Goal: Transaction & Acquisition: Purchase product/service

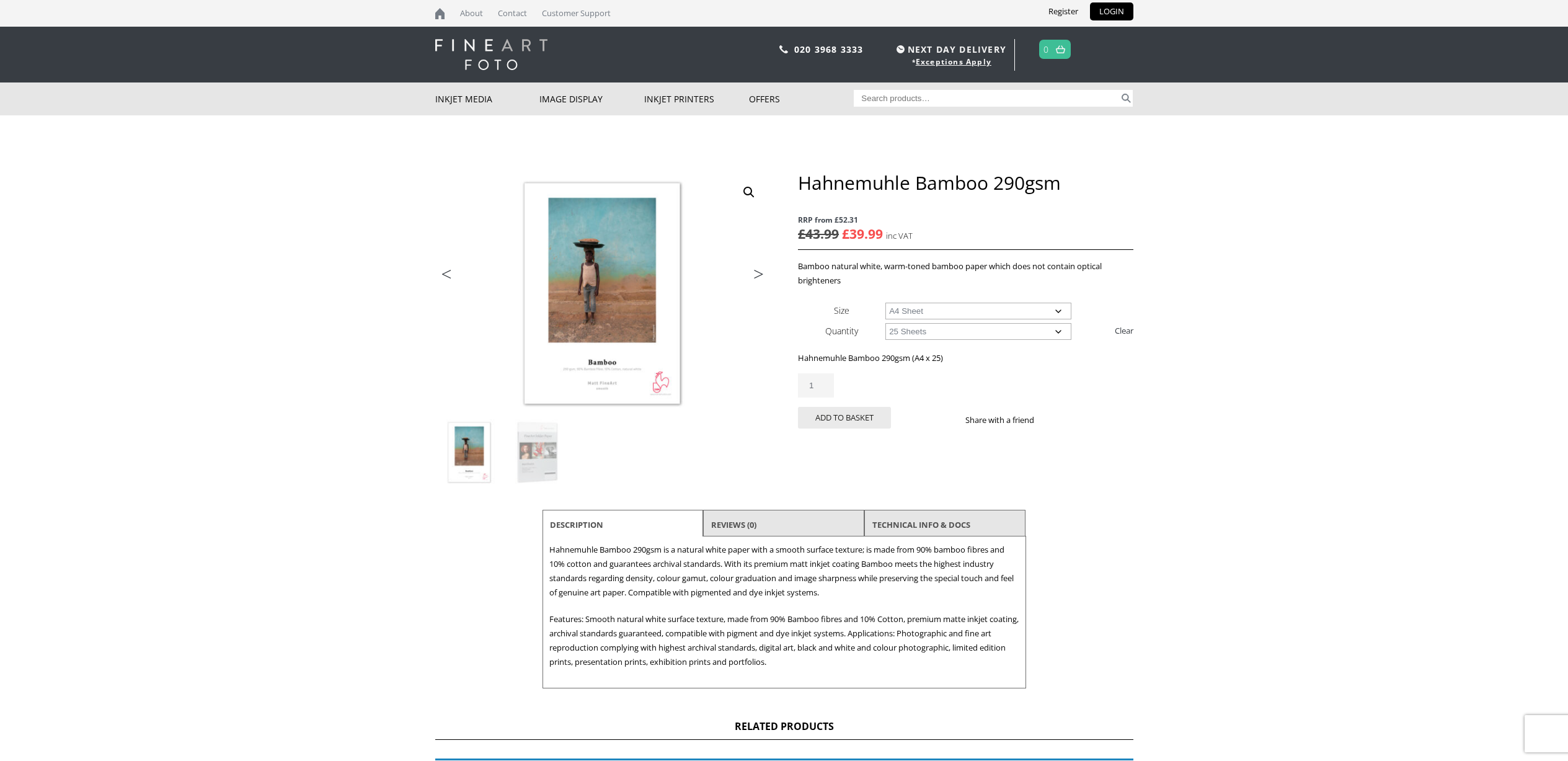
click at [956, 327] on select "Choose an option 25 Sheets" at bounding box center [978, 331] width 186 height 17
click at [819, 383] on input "1" at bounding box center [816, 385] width 36 height 24
click at [534, 438] on img at bounding box center [538, 453] width 67 height 67
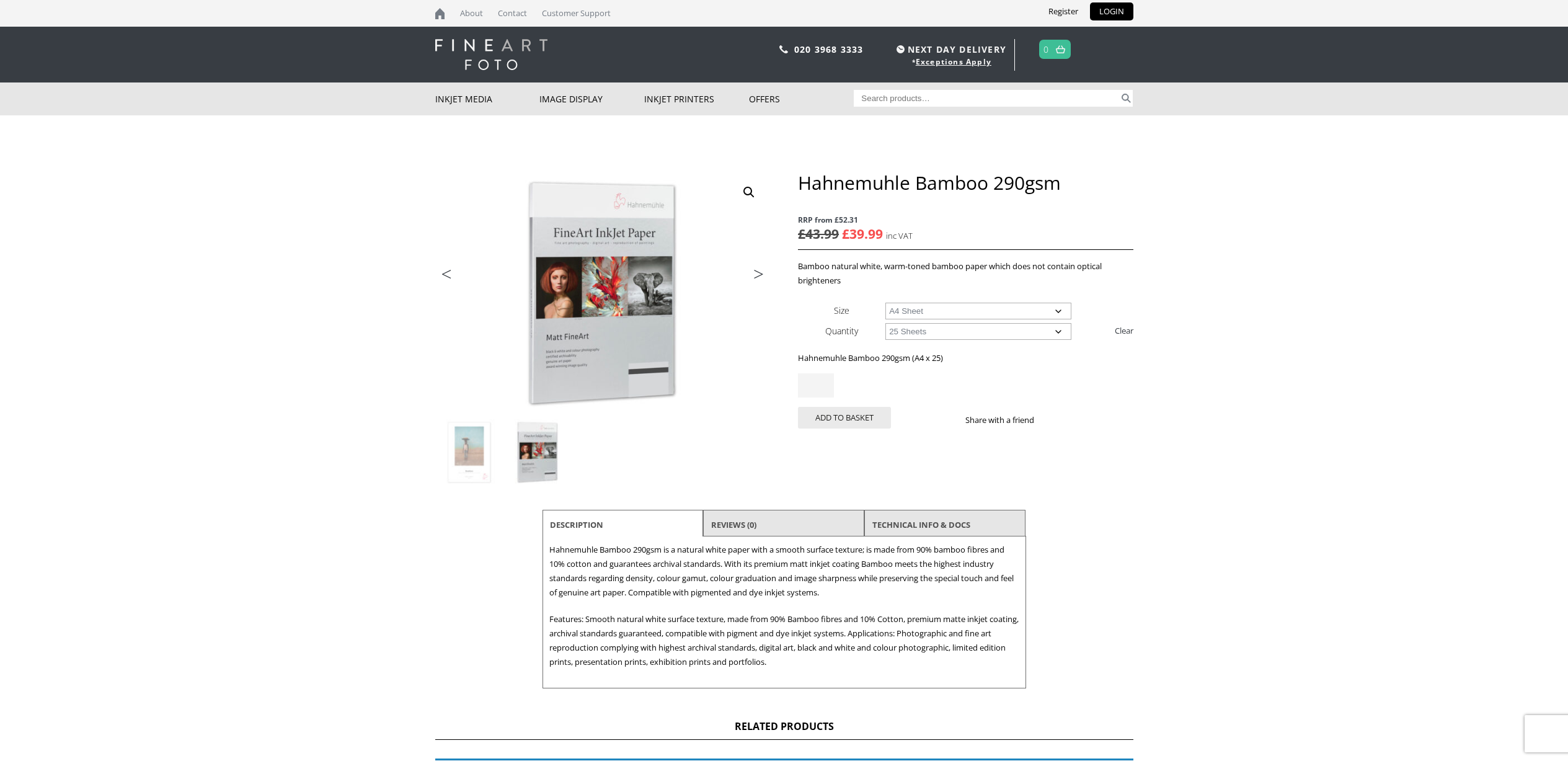
click at [815, 379] on input "Hahnemuhle Bamboo 290gsm quantity" at bounding box center [816, 385] width 36 height 24
click at [832, 421] on button "Add to basket" at bounding box center [844, 418] width 93 height 22
type input "1"
click at [828, 387] on input "1" at bounding box center [816, 385] width 36 height 24
click at [838, 413] on button "Add to basket" at bounding box center [844, 418] width 93 height 22
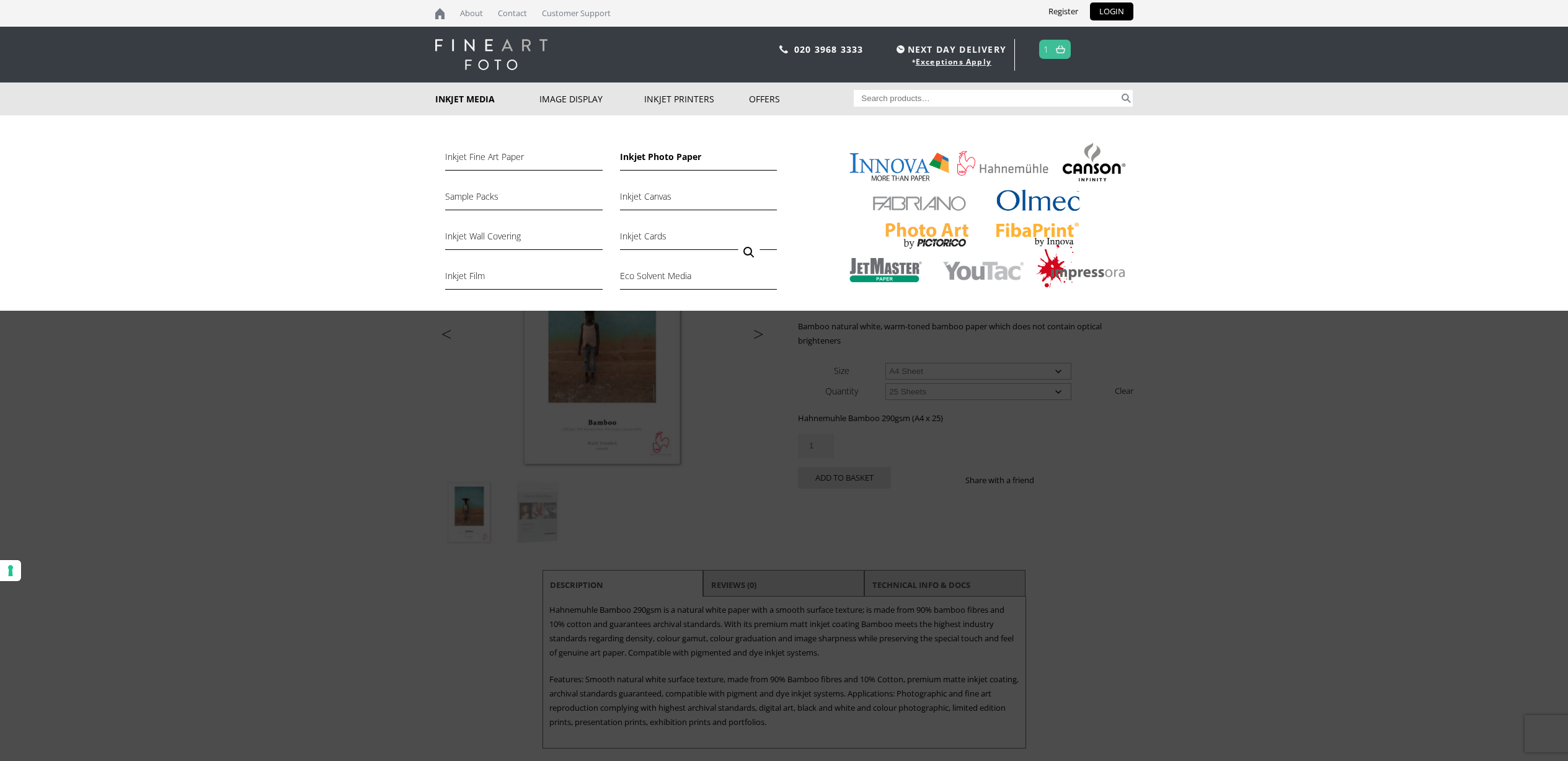
click at [649, 156] on link "Inkjet Photo Paper" at bounding box center [699, 160] width 157 height 21
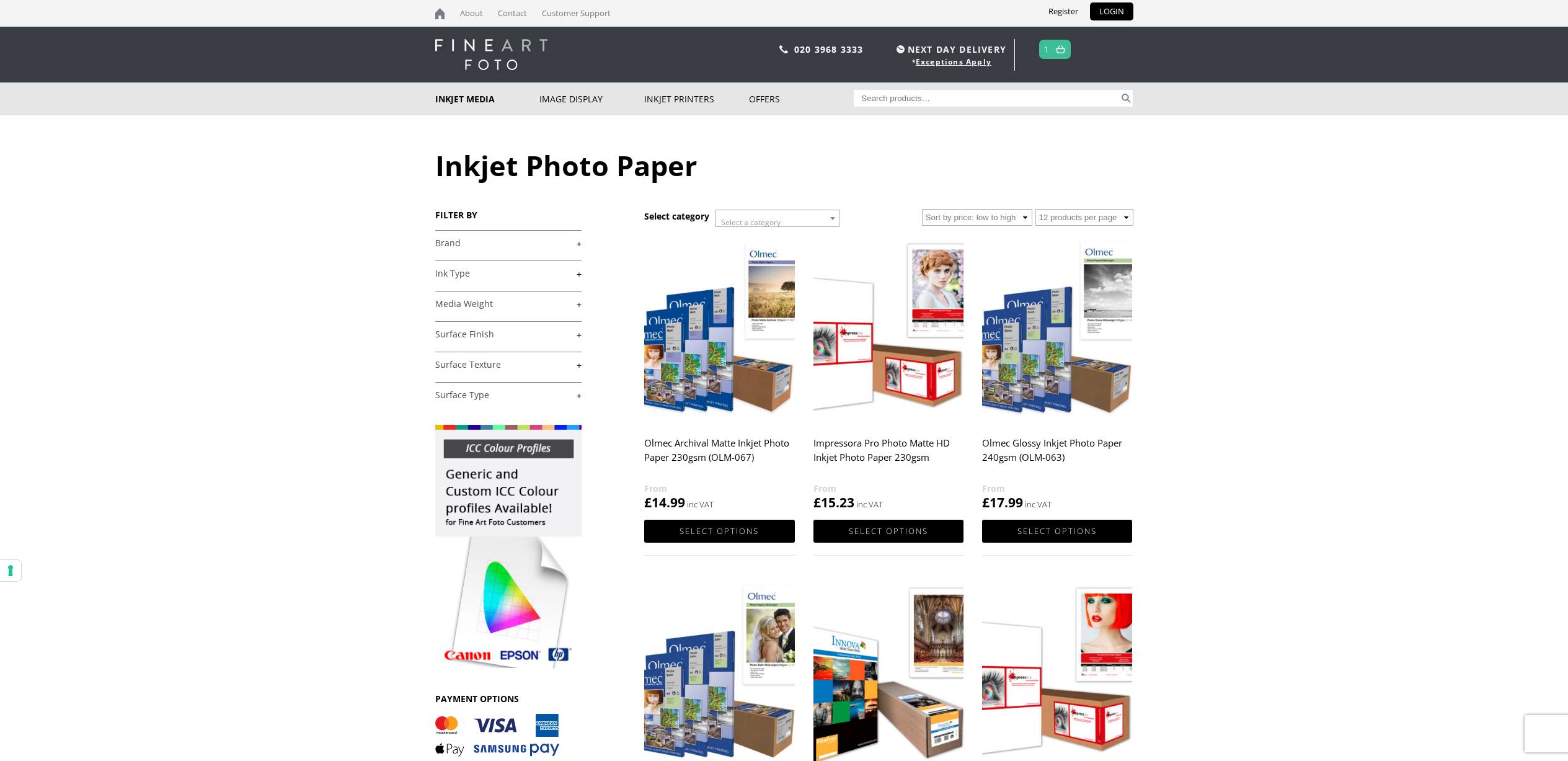
click at [539, 244] on link "+" at bounding box center [509, 244] width 146 height 12
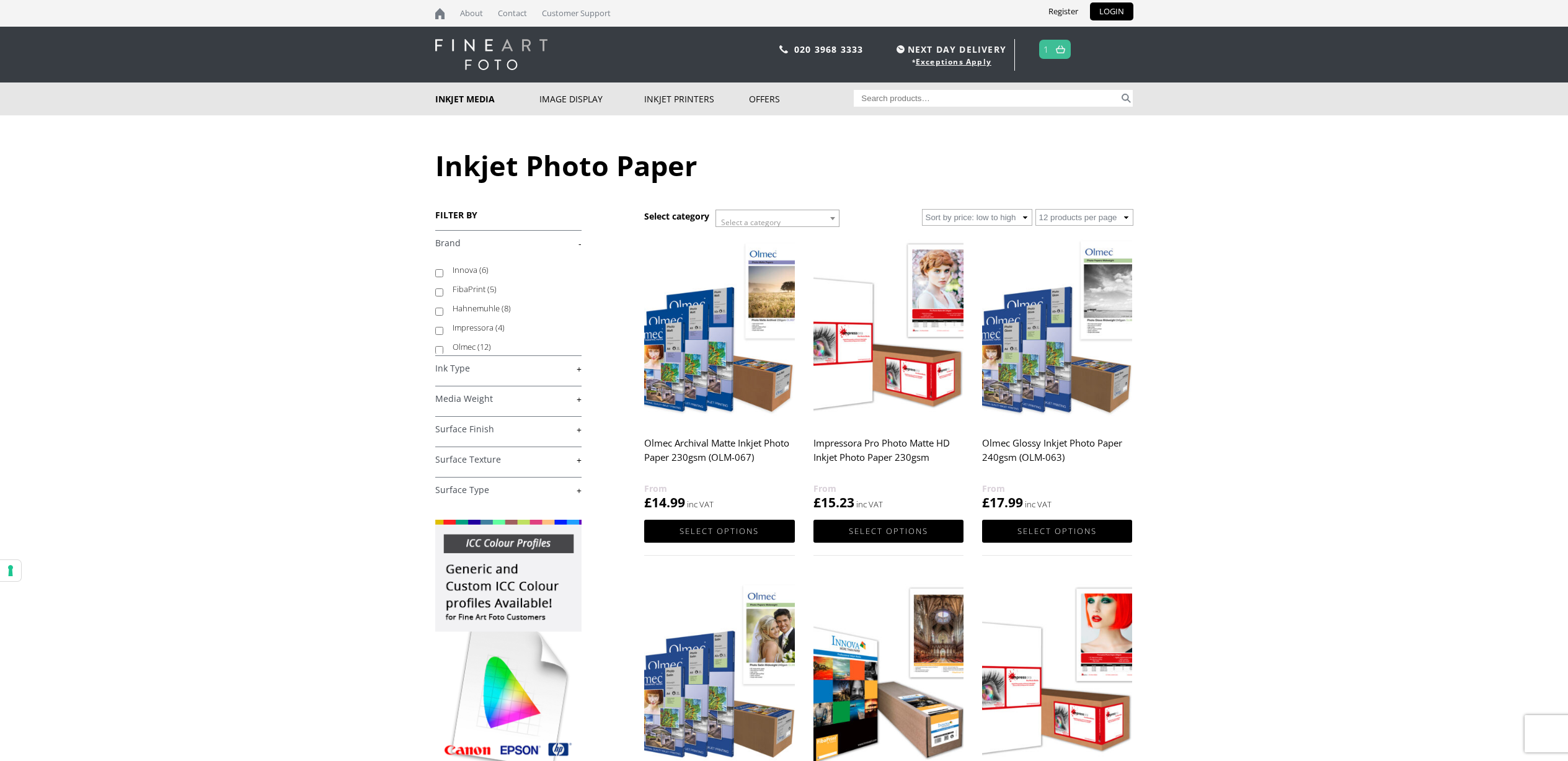
click at [499, 305] on label "Hahnemuhle (8)" at bounding box center [511, 308] width 117 height 19
click at [443, 308] on input "Hahnemuhle (8)" at bounding box center [439, 312] width 8 height 8
checkbox input "true"
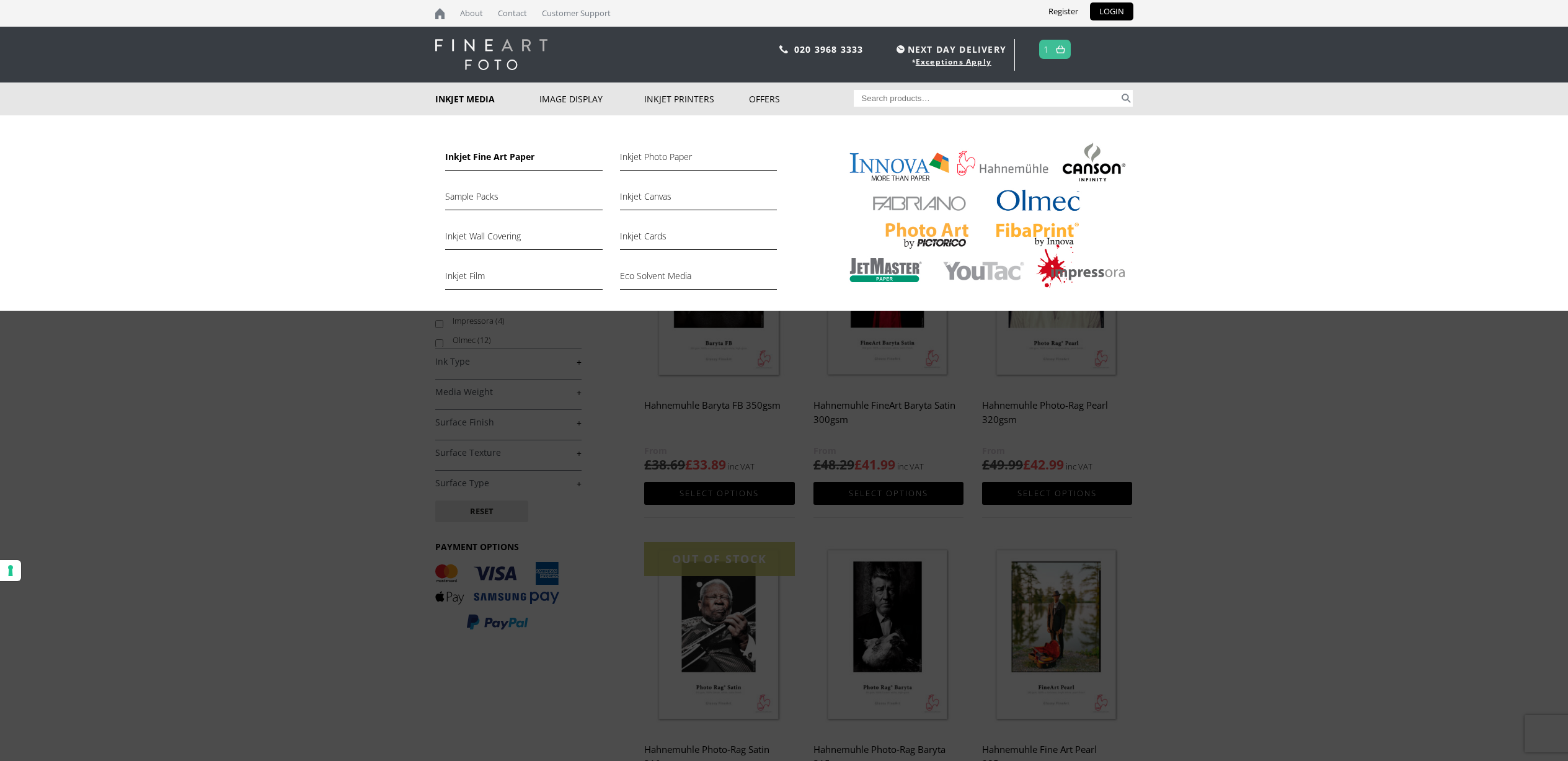
click at [501, 154] on link "Inkjet Fine Art Paper" at bounding box center [524, 160] width 157 height 21
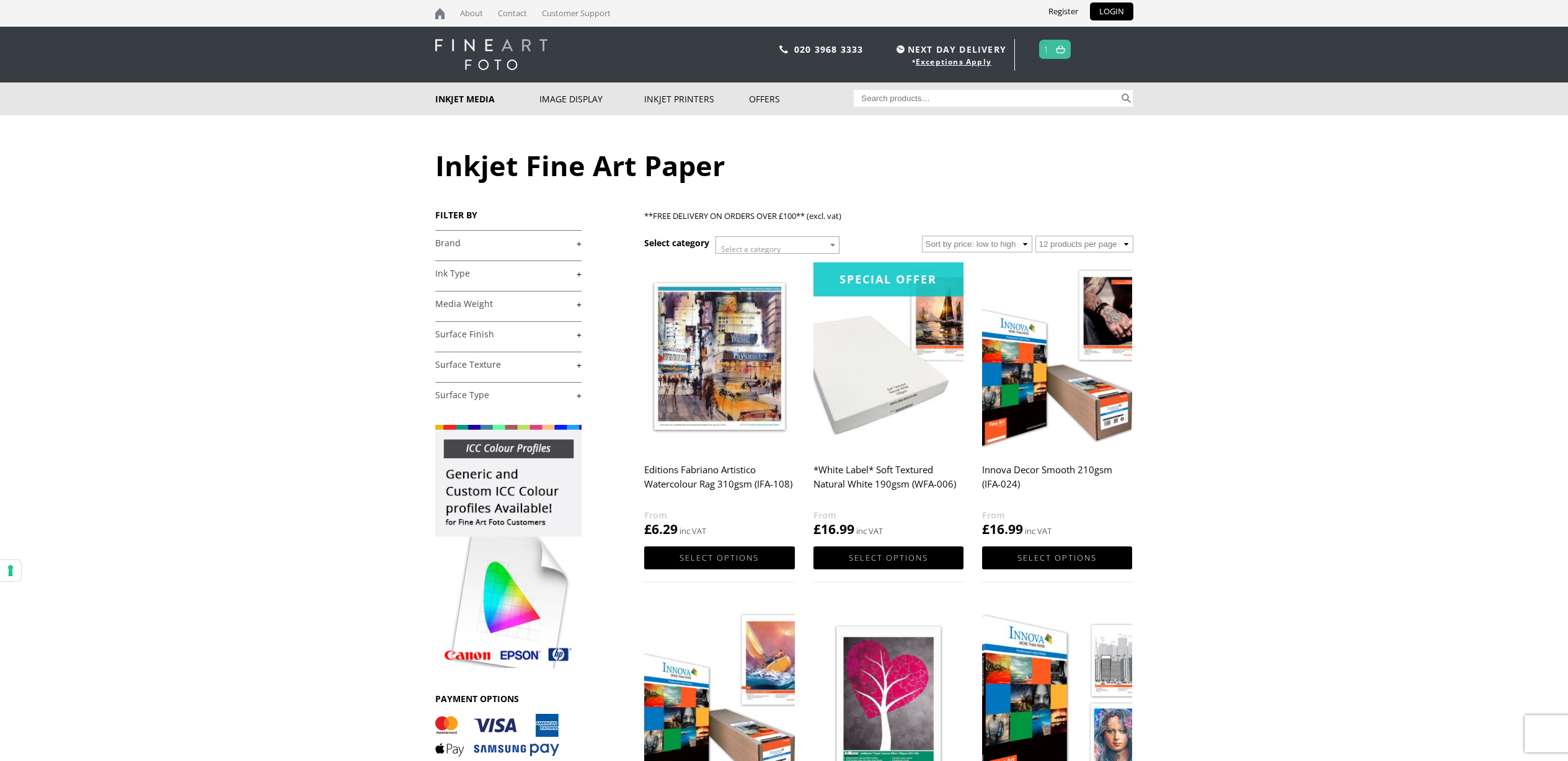
click at [482, 244] on link "+" at bounding box center [509, 244] width 146 height 12
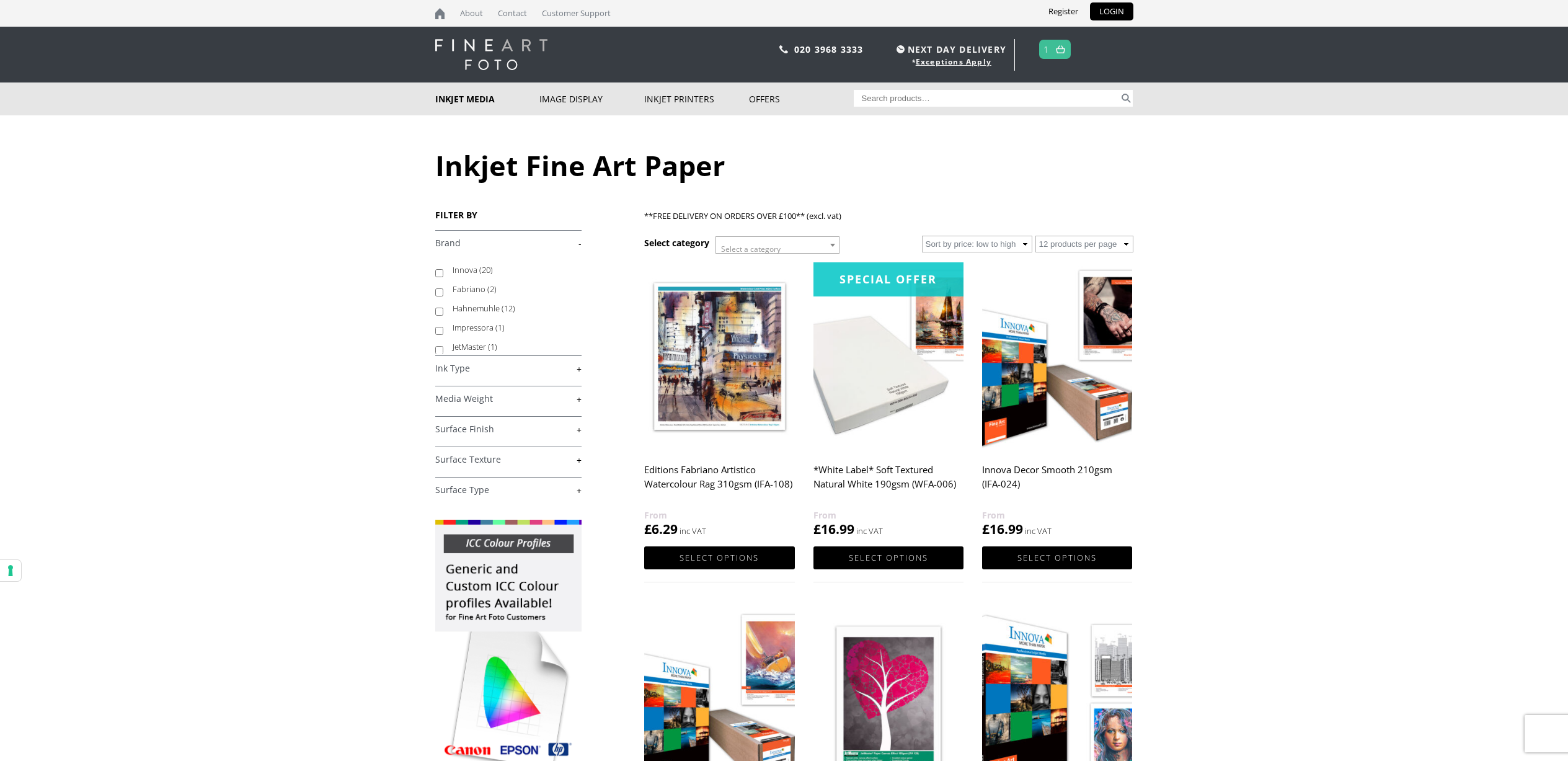
click at [483, 315] on label "Hahnemuhle (12)" at bounding box center [511, 308] width 117 height 19
click at [443, 315] on input "Hahnemuhle (12)" at bounding box center [439, 312] width 8 height 8
checkbox input "true"
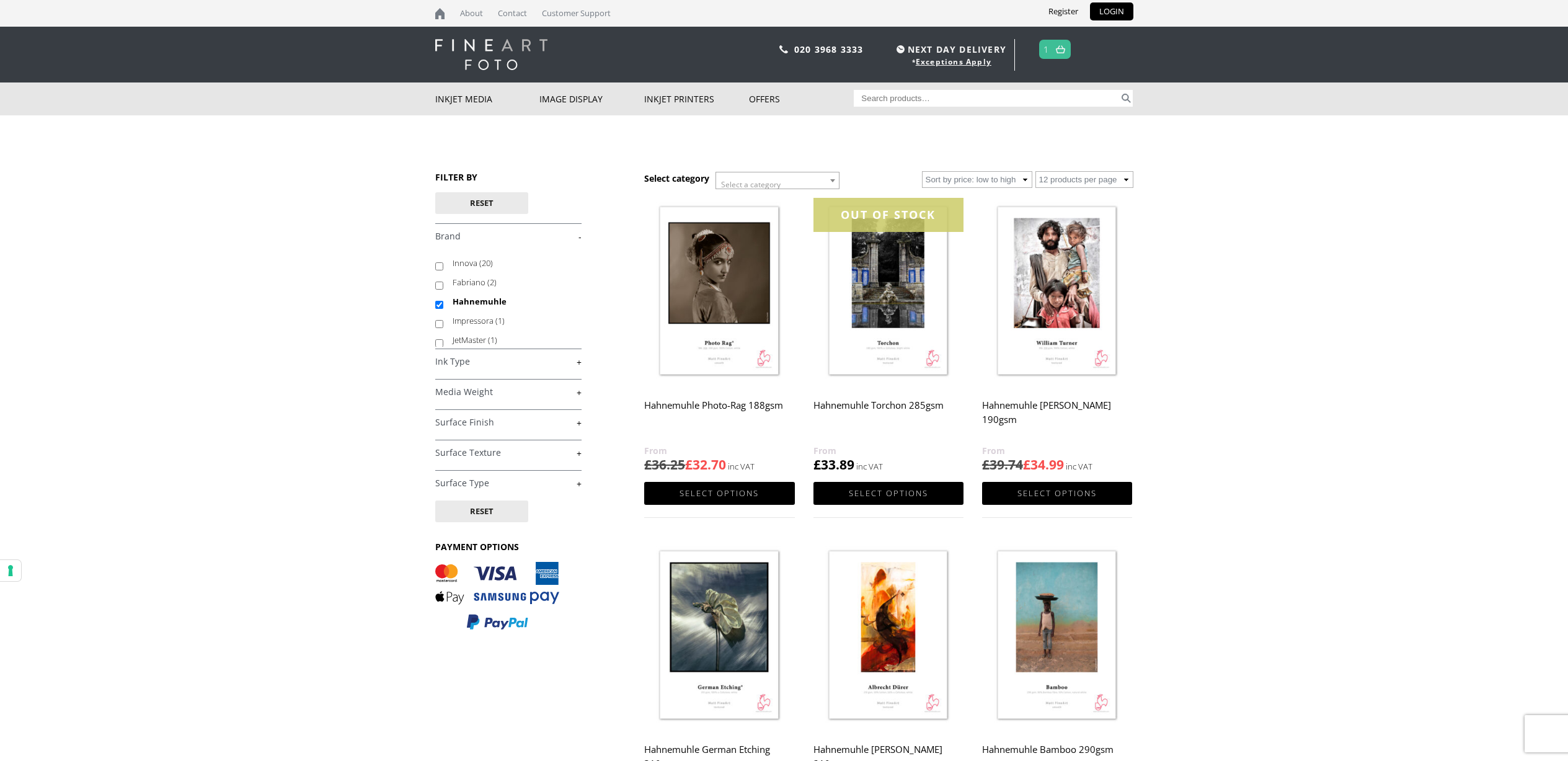
click at [746, 320] on img at bounding box center [719, 292] width 150 height 188
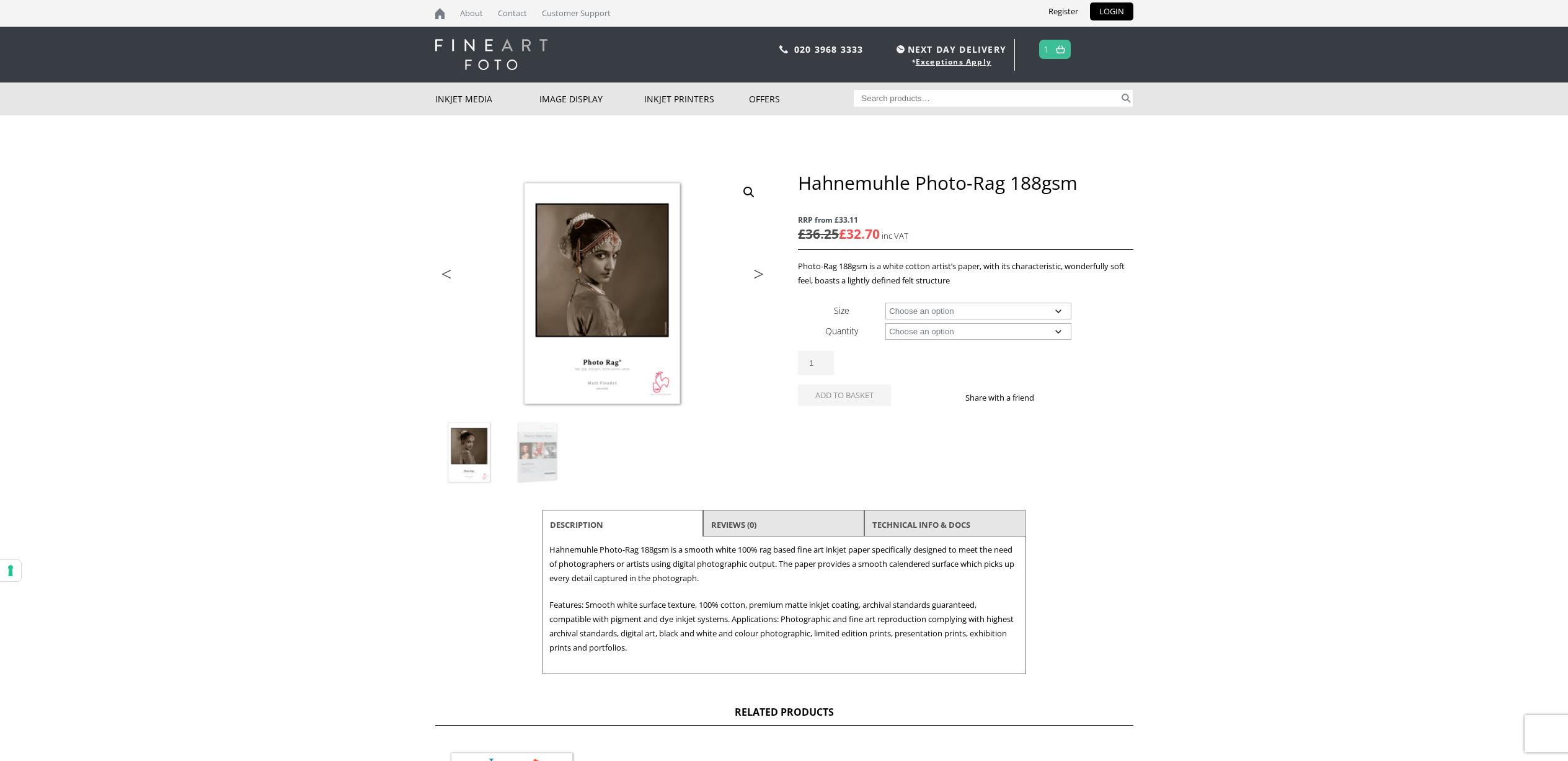
click at [951, 306] on select "Choose an option A4 Sheet A3 Sheet A3+ Sheet A2 Sheet 17" Wide Roll 24" Wide Ro…" at bounding box center [978, 311] width 186 height 17
click at [885, 303] on select "Choose an option A4 Sheet A3 Sheet A3+ Sheet A2 Sheet 17" Wide Roll 24" Wide Ro…" at bounding box center [978, 311] width 186 height 17
select select "a4-sheet"
click at [942, 335] on select "Choose an option 25 Sheets" at bounding box center [978, 331] width 186 height 17
select select "25-sheets"
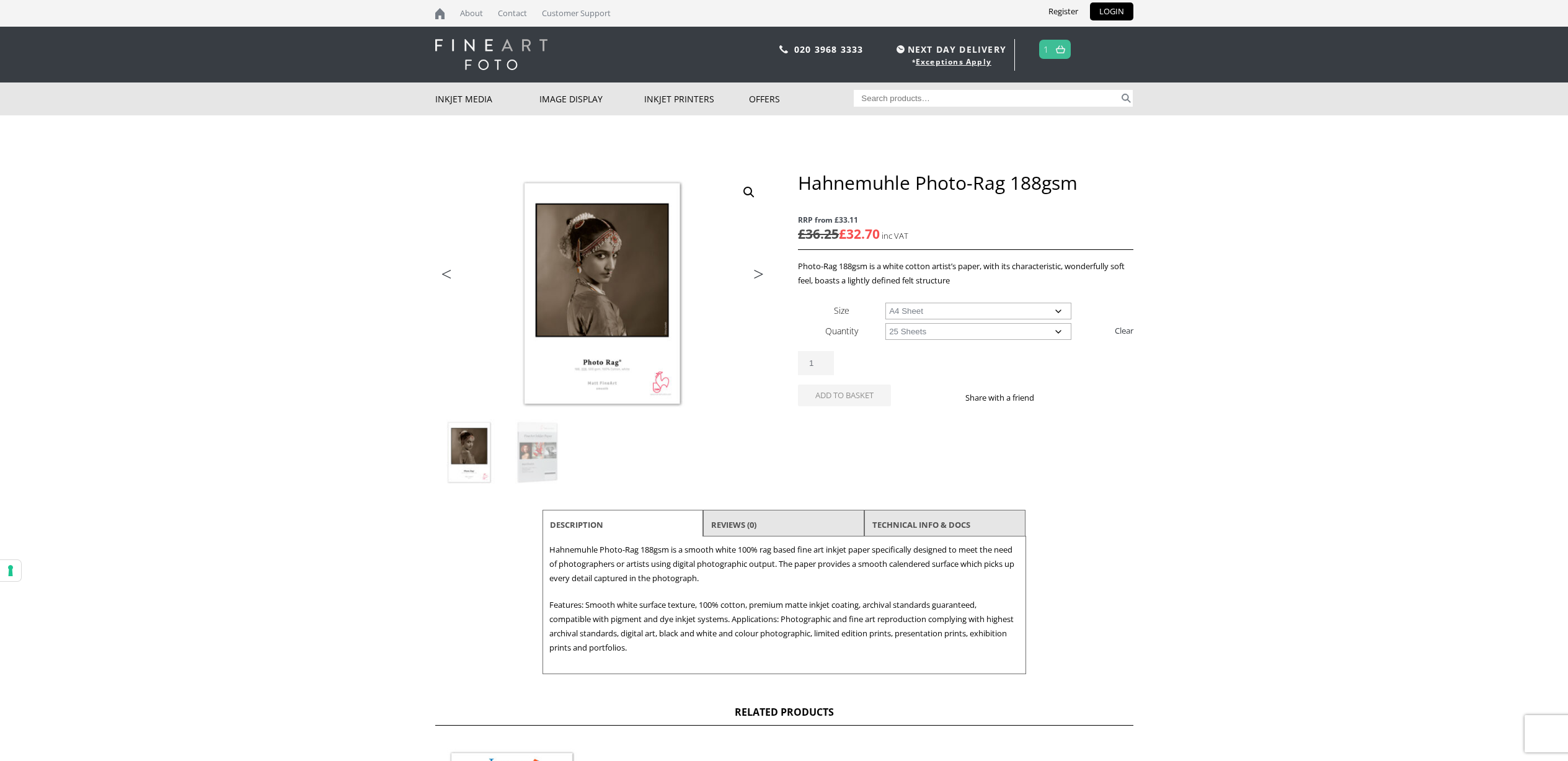
click at [885, 323] on select "Choose an option 25 Sheets" at bounding box center [978, 331] width 186 height 17
select select "a4-sheet"
click at [856, 416] on button "Add to basket" at bounding box center [844, 418] width 93 height 22
select select "a4-sheet"
select select "25-sheets"
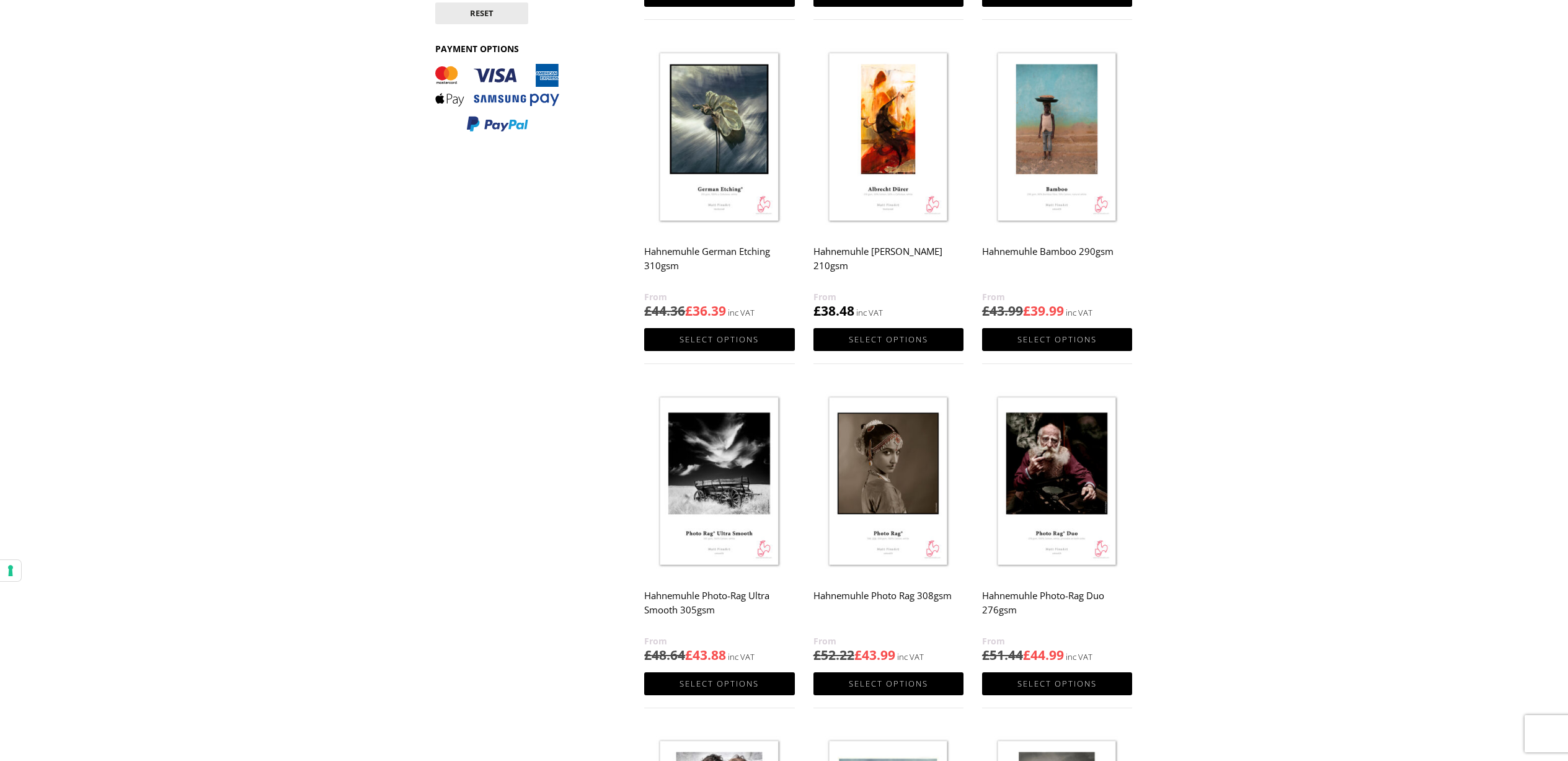
scroll to position [511, 0]
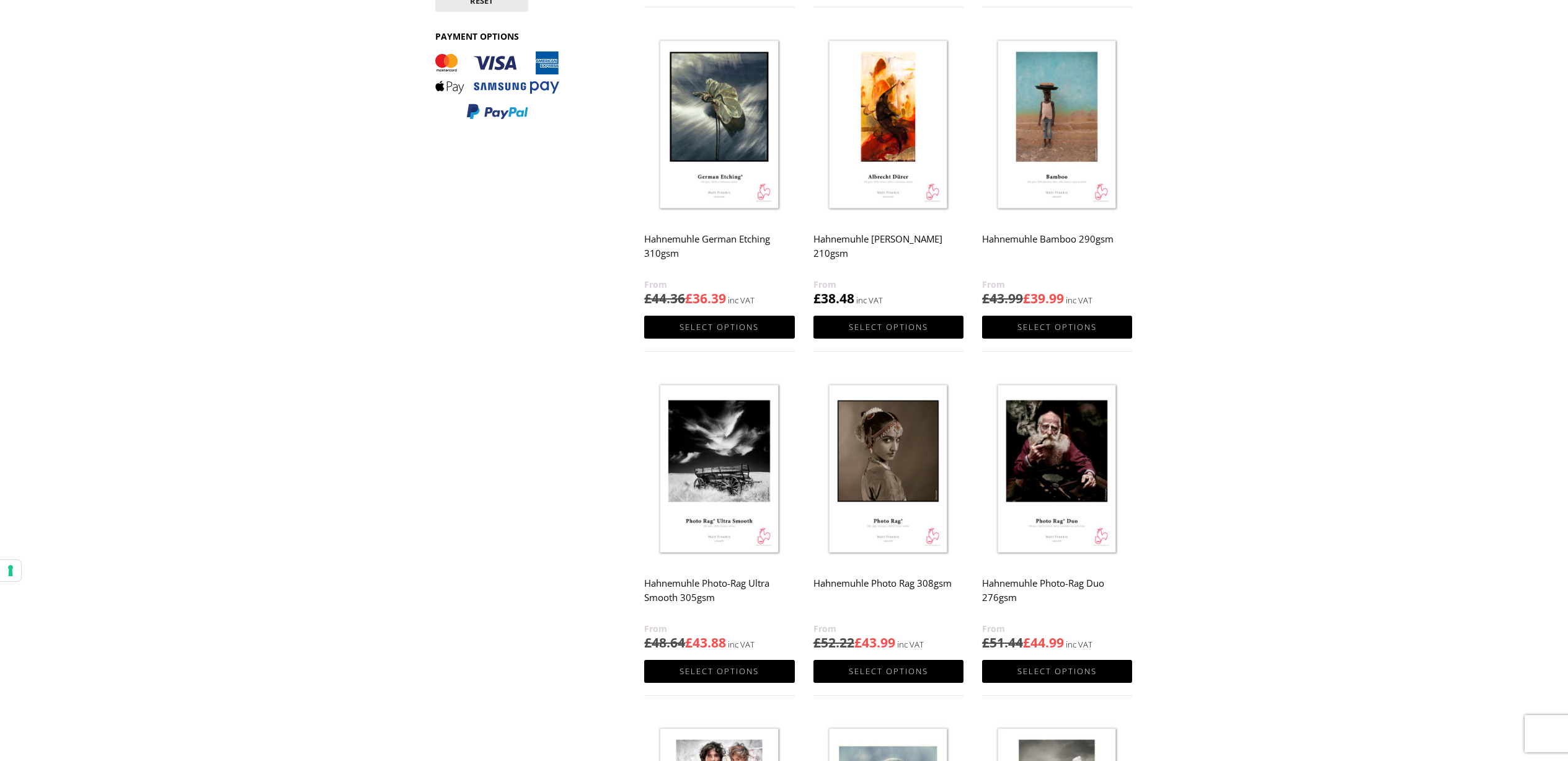
click at [899, 438] on img at bounding box center [888, 470] width 150 height 188
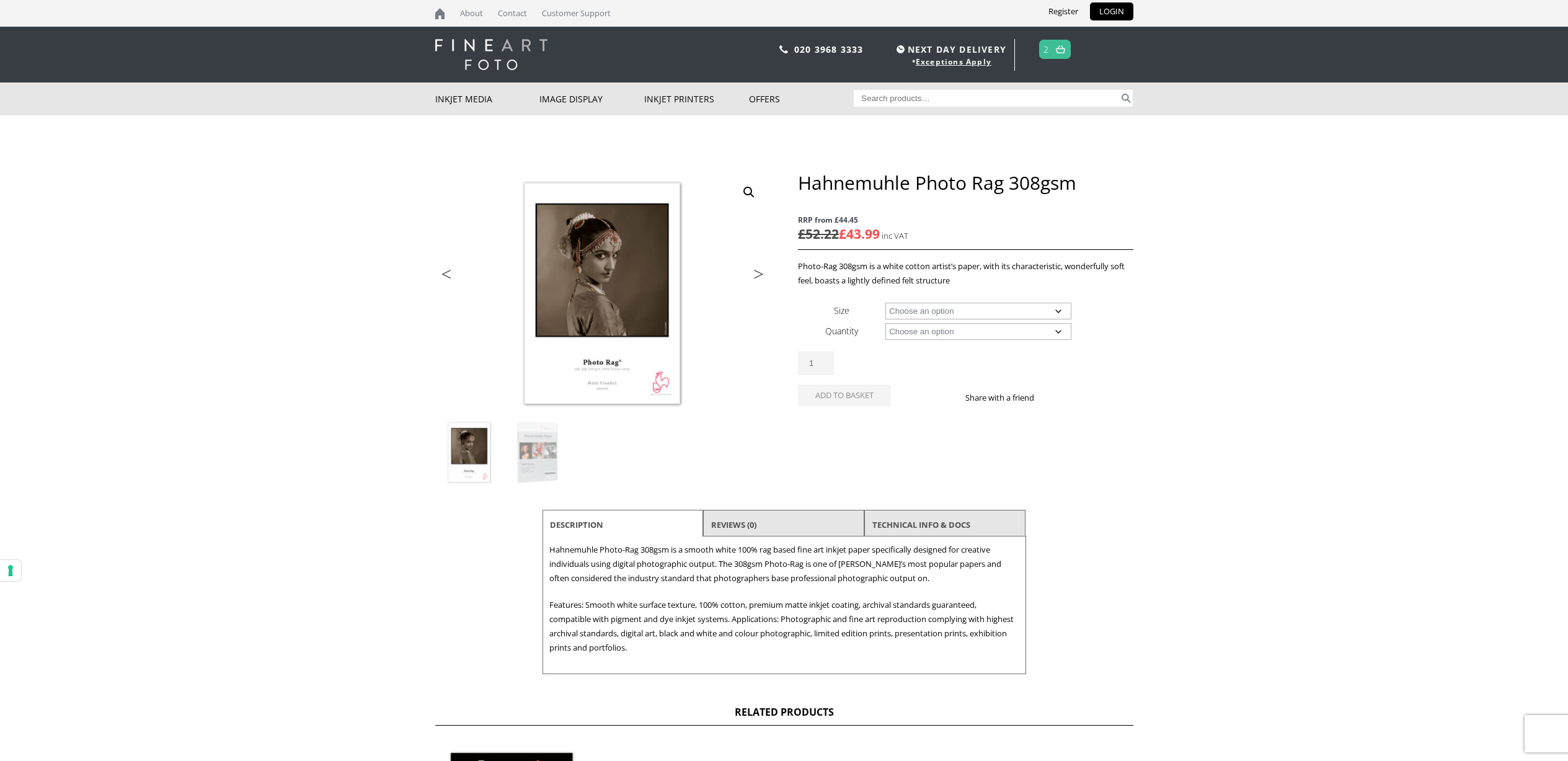
click at [935, 308] on select "Choose an option A4 Sheet A3 Sheet A3+ Sheet A2 Sheet 17" Wide Roll 24" Wide Ro…" at bounding box center [978, 311] width 186 height 17
click at [885, 303] on select "Choose an option A4 Sheet A3 Sheet A3+ Sheet A2 Sheet 17" Wide Roll 24" Wide Ro…" at bounding box center [978, 311] width 186 height 17
select select "a4-sheet"
click at [932, 329] on select "Choose an option 25 Sheets" at bounding box center [978, 331] width 186 height 17
select select "25-sheets"
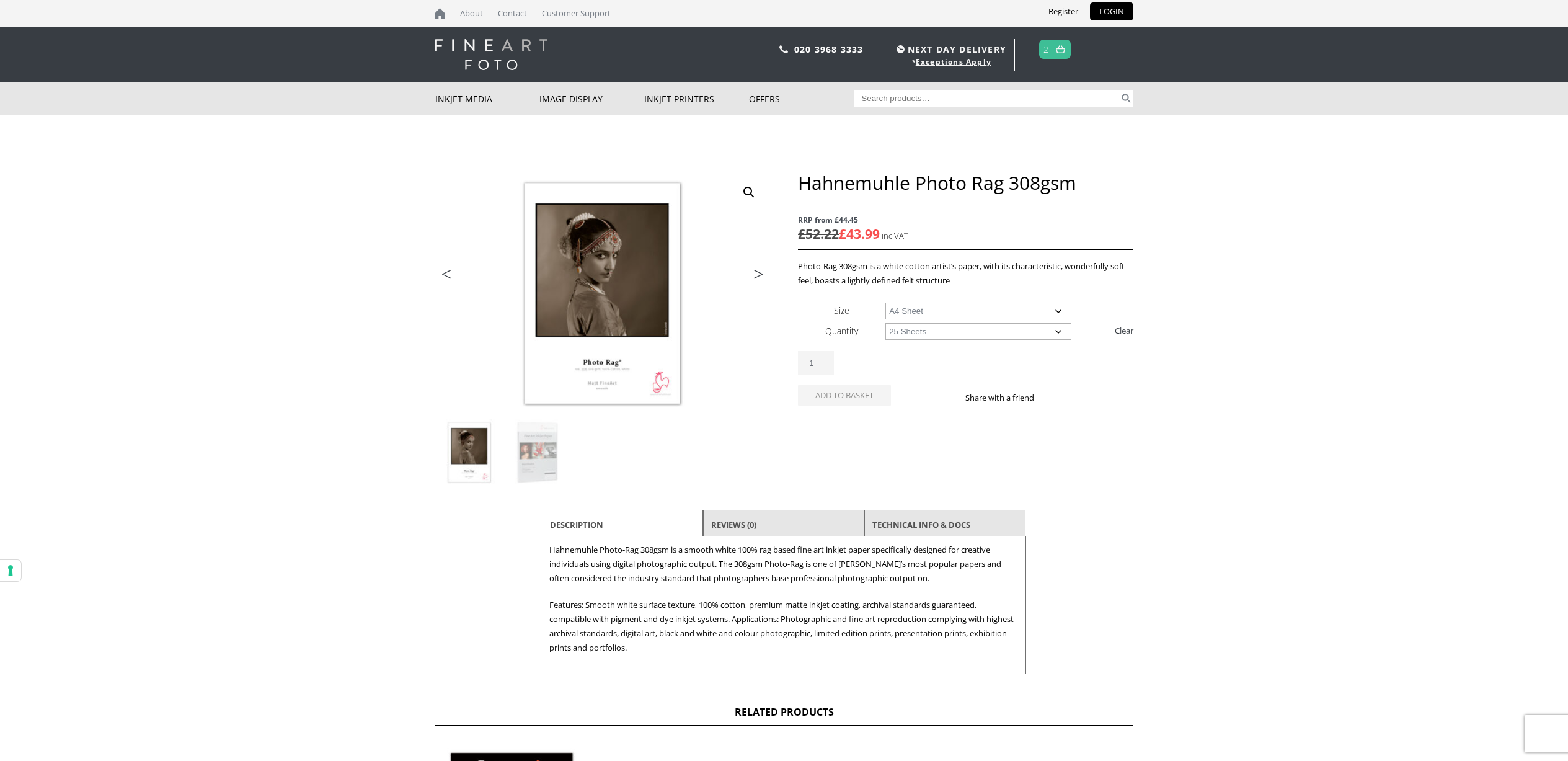
click at [885, 323] on select "Choose an option 25 Sheets" at bounding box center [978, 331] width 186 height 17
select select "a4-sheet"
click at [857, 417] on button "Add to basket" at bounding box center [844, 418] width 93 height 22
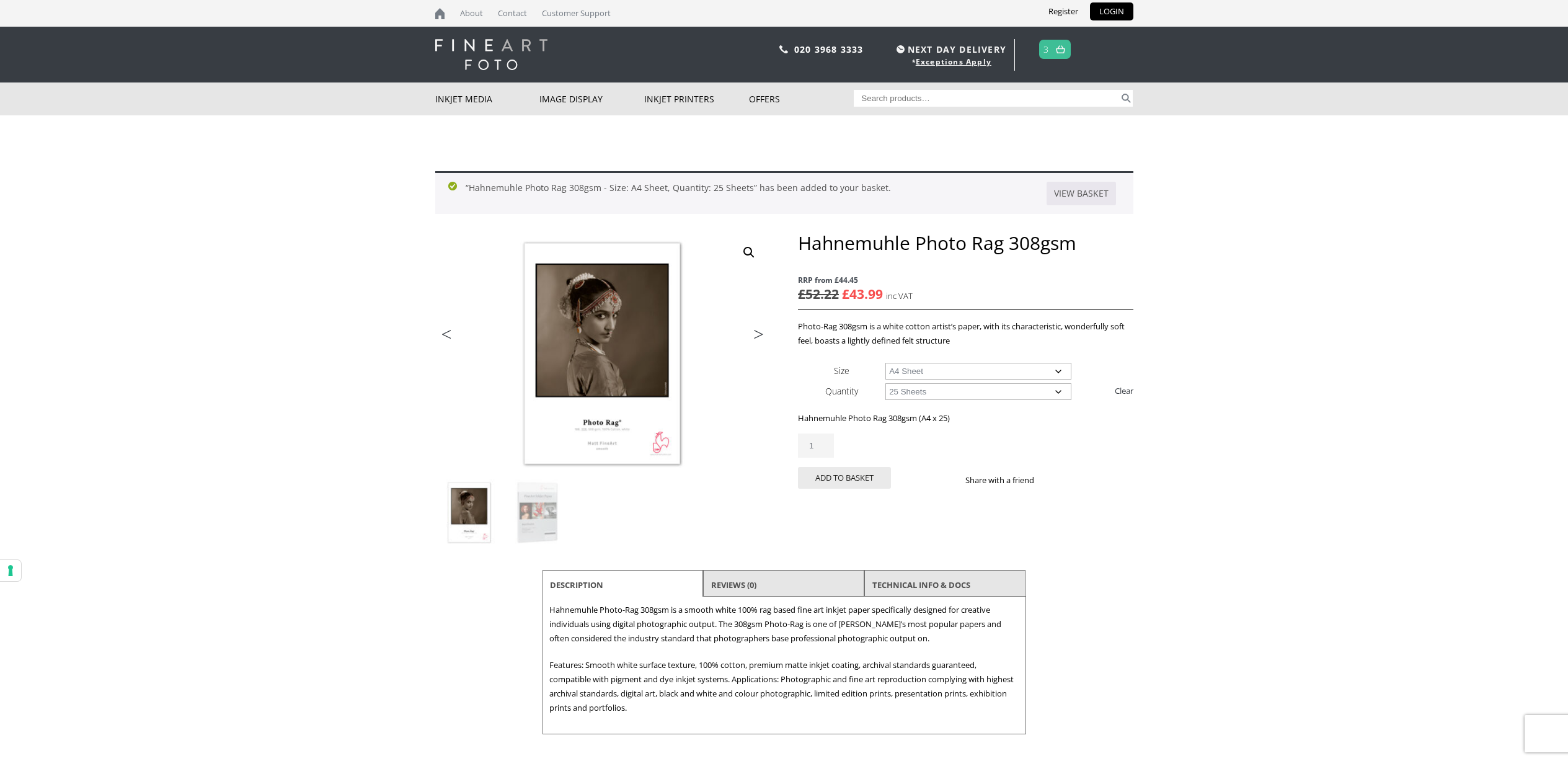
click at [975, 370] on select "Choose an option A4 Sheet A3 Sheet A3+ Sheet A2 Sheet" at bounding box center [978, 371] width 186 height 17
click at [885, 363] on select "Choose an option A4 Sheet A3 Sheet A3+ Sheet A2 Sheet" at bounding box center [978, 371] width 186 height 17
click at [964, 370] on select "Choose an option A4 Sheet A3 Sheet A3+ Sheet A2 Sheet" at bounding box center [978, 371] width 186 height 17
click at [885, 363] on select "Choose an option A4 Sheet A3 Sheet A3+ Sheet A2 Sheet" at bounding box center [978, 371] width 186 height 17
click at [962, 371] on select "Choose an option A4 Sheet A3 Sheet A3+ Sheet A2 Sheet" at bounding box center [978, 371] width 186 height 17
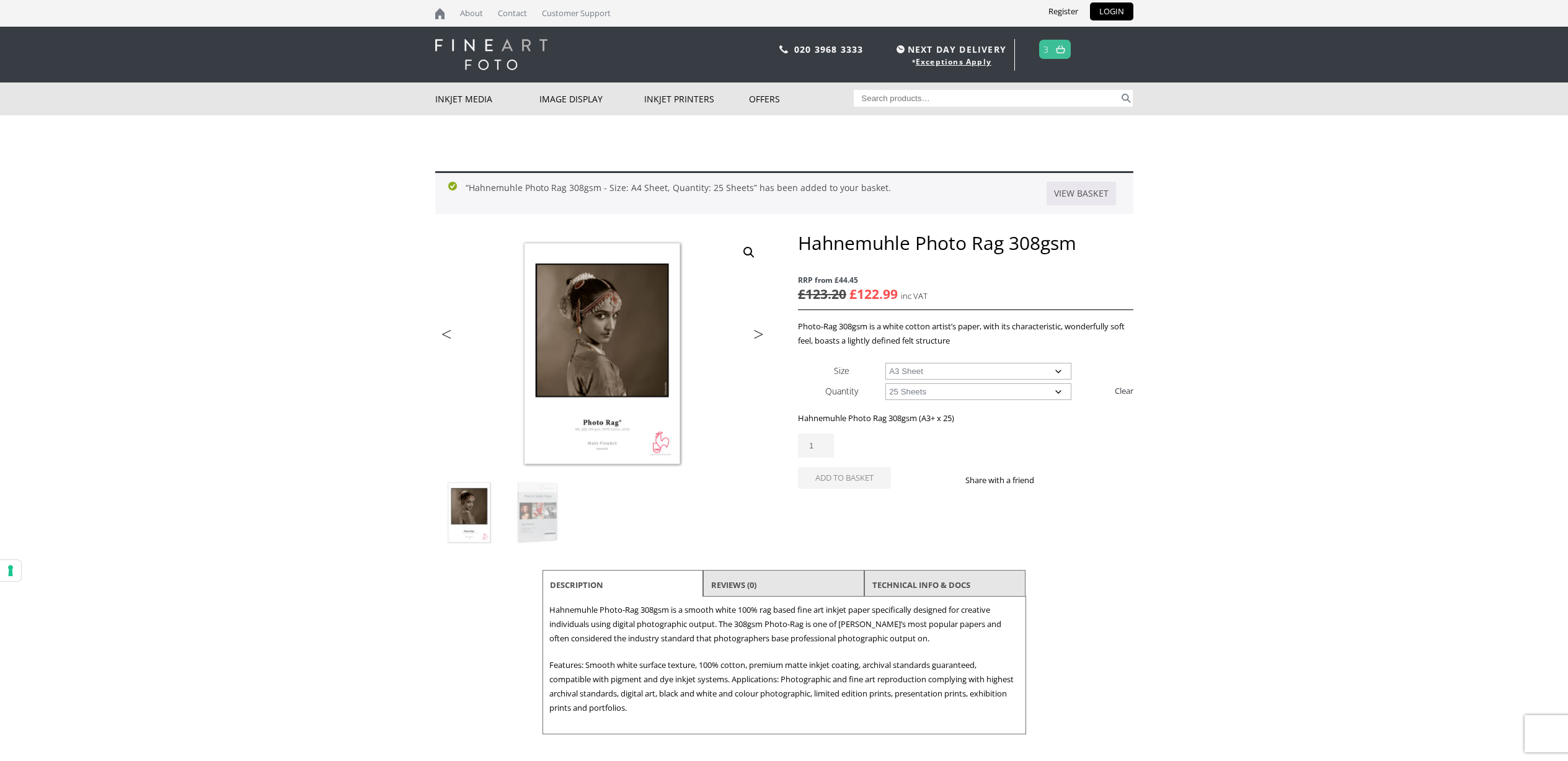
click at [885, 363] on select "Choose an option A4 Sheet A3 Sheet A3+ Sheet A2 Sheet" at bounding box center [978, 371] width 186 height 17
select select "a3-sheet"
click at [858, 481] on button "Add to basket" at bounding box center [844, 478] width 93 height 22
click at [1060, 46] on img at bounding box center [1061, 50] width 9 height 8
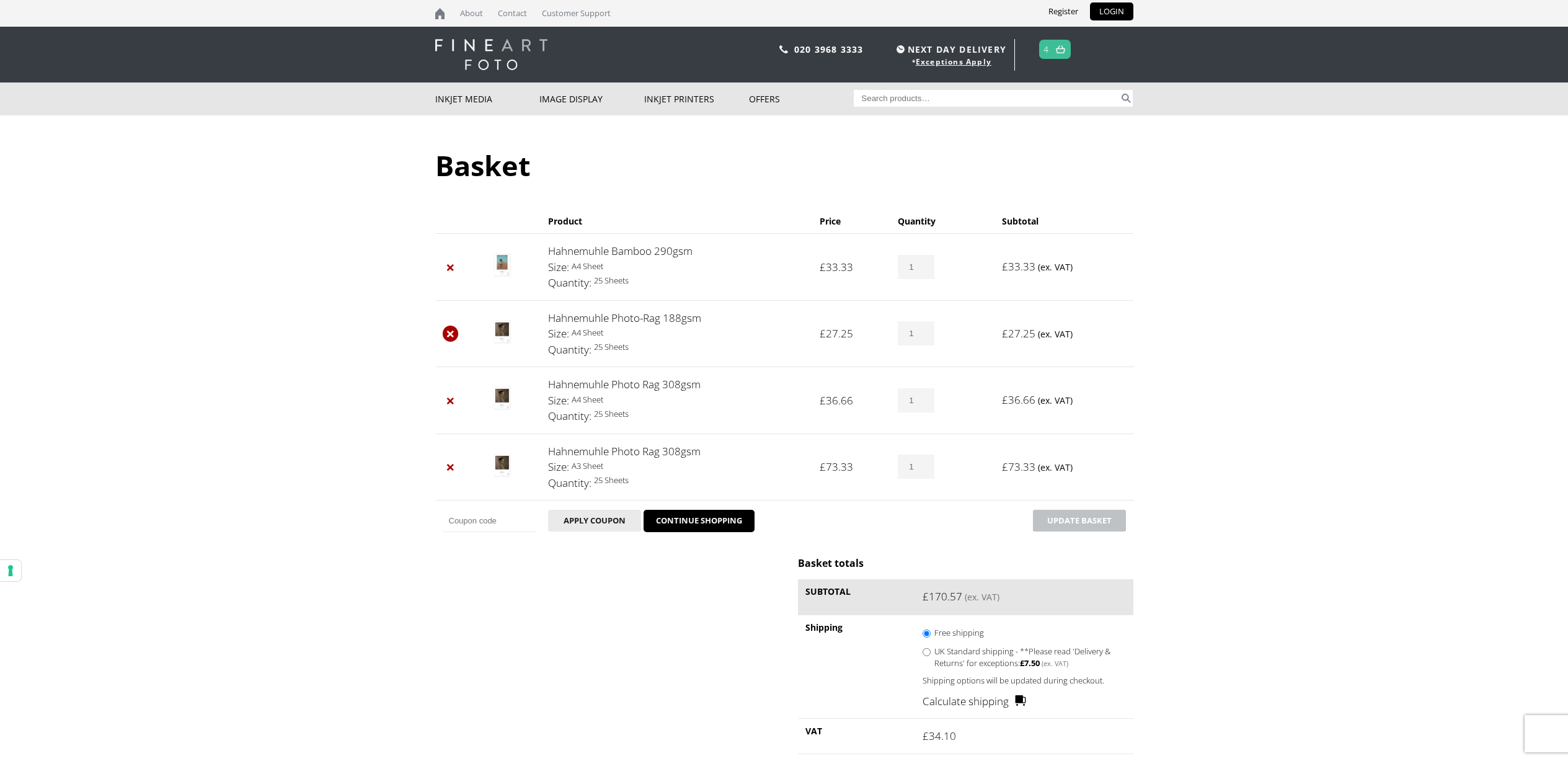
click at [448, 330] on link "×" at bounding box center [451, 333] width 16 height 16
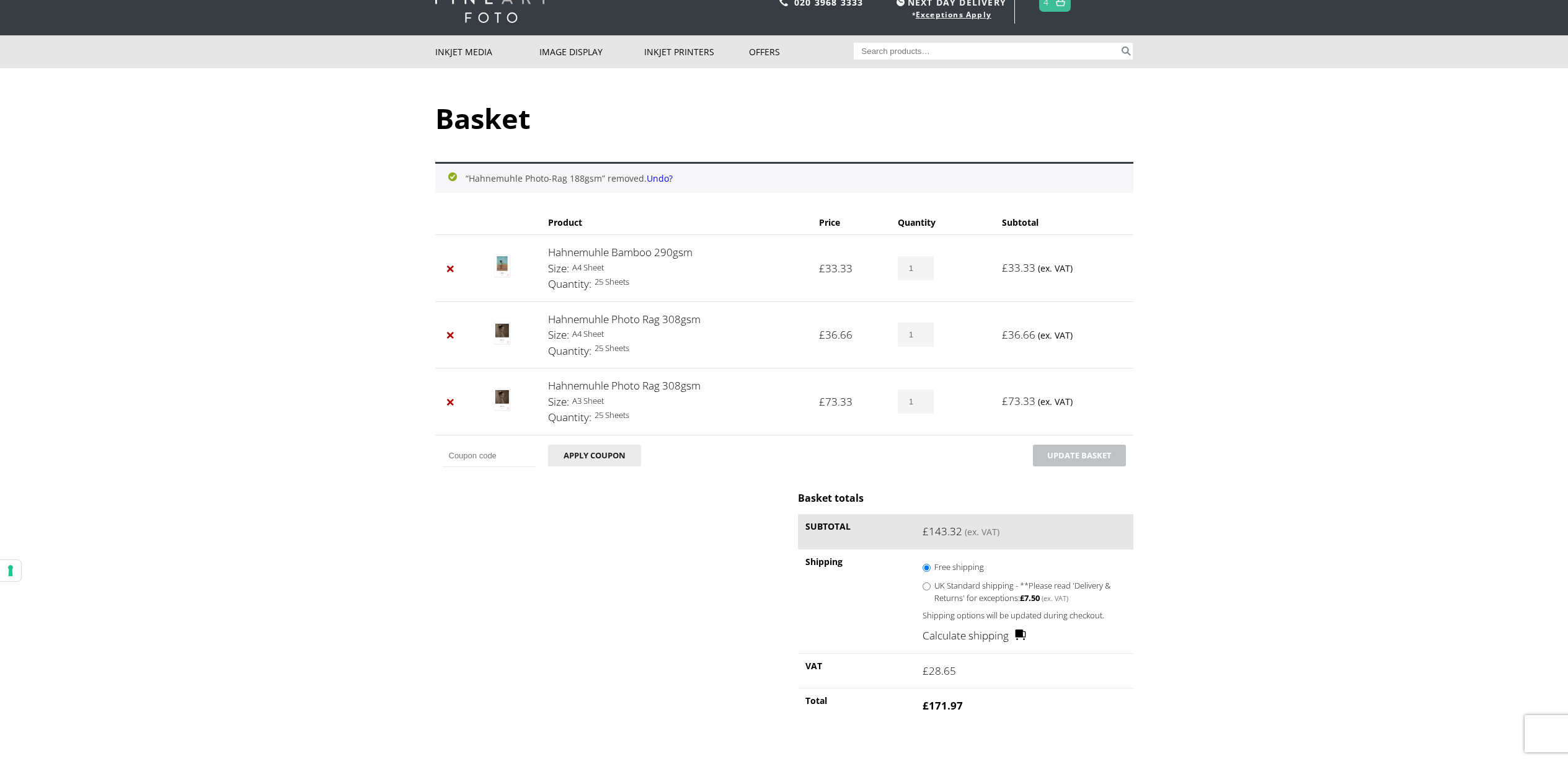
scroll to position [45, 0]
